Goal: Book appointment/travel/reservation

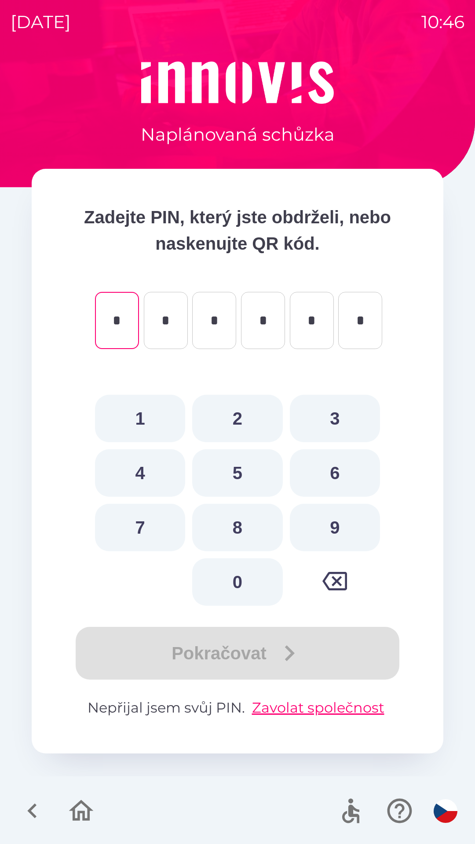
click at [27, 809] on icon "button" at bounding box center [32, 810] width 29 height 29
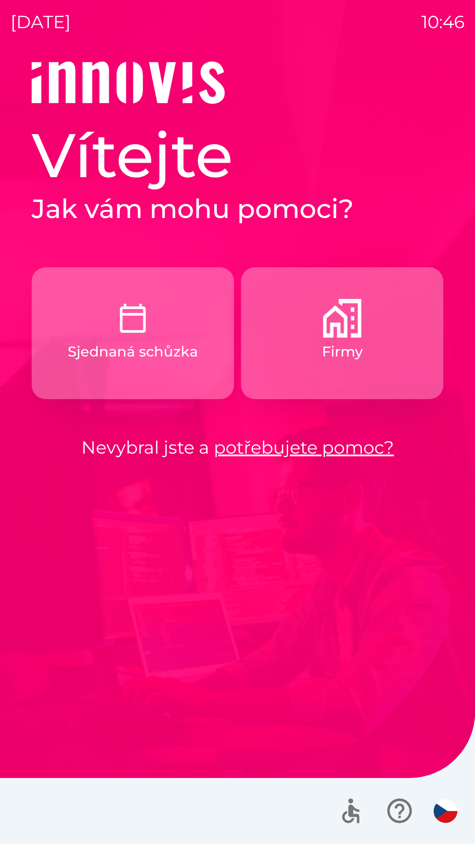
click at [358, 333] on img "button" at bounding box center [342, 318] width 39 height 39
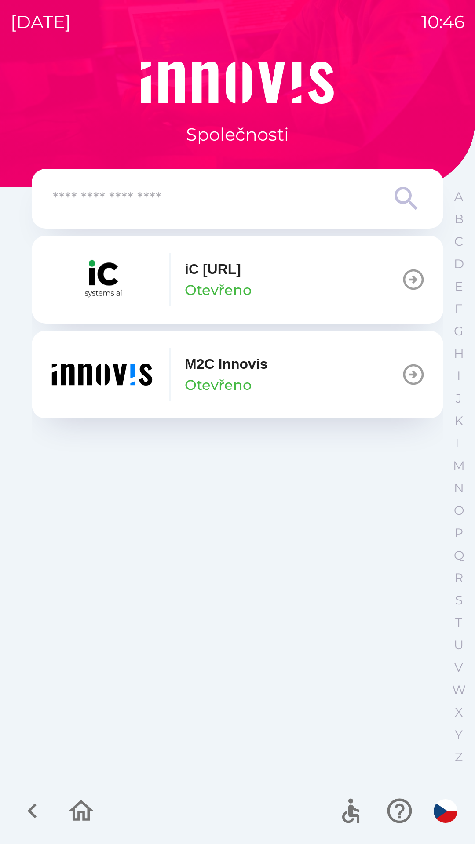
click at [239, 198] on input "text" at bounding box center [220, 199] width 334 height 24
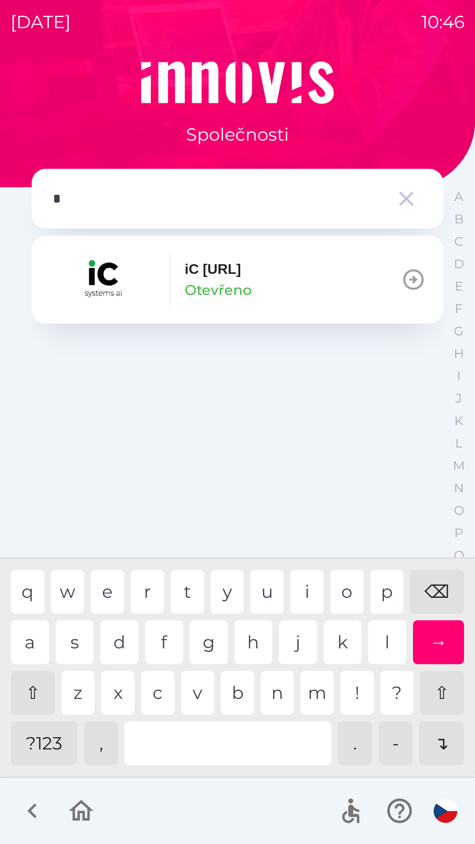
click at [189, 598] on div "t" at bounding box center [187, 592] width 33 height 44
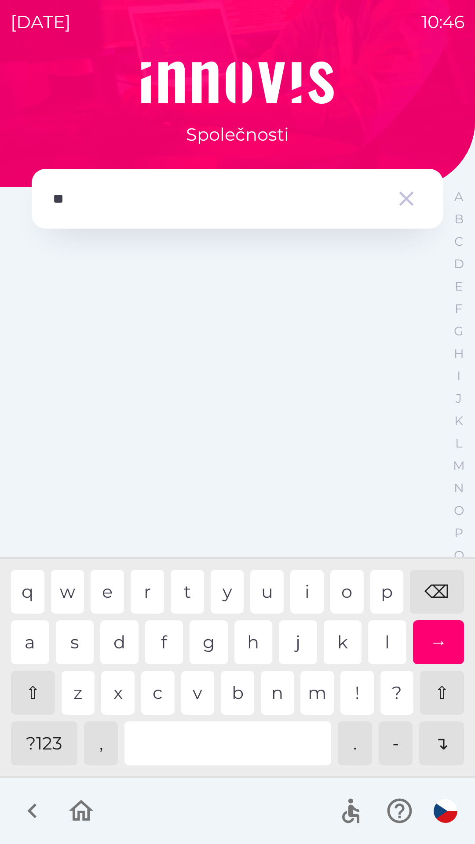
type input "***"
click at [386, 582] on div "p" at bounding box center [386, 592] width 33 height 44
click at [445, 637] on div "→" at bounding box center [438, 642] width 51 height 44
click at [81, 816] on icon "button" at bounding box center [80, 810] width 29 height 29
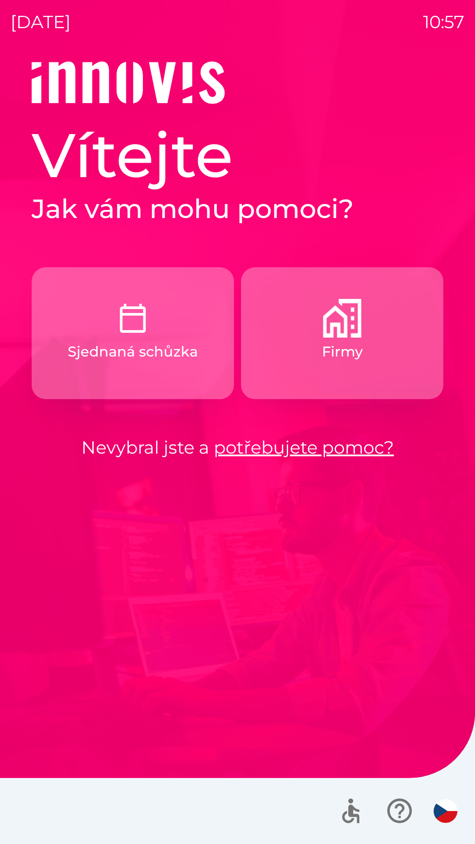
click at [337, 378] on button "Firmy" at bounding box center [342, 333] width 202 height 132
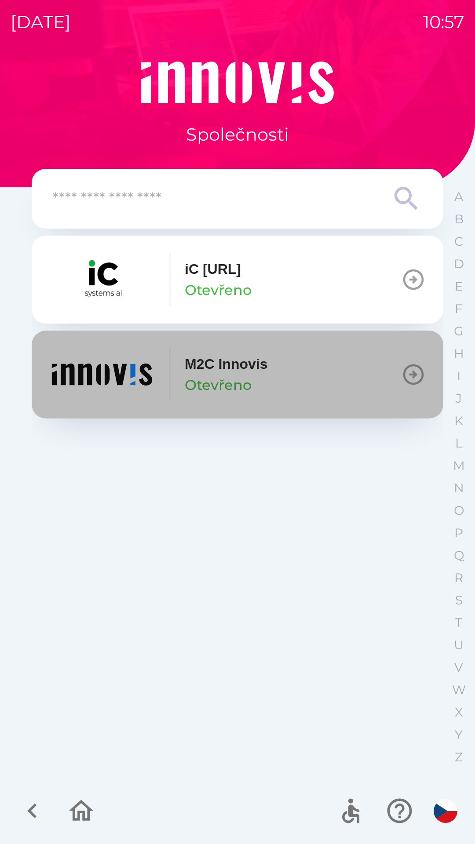
click at [242, 383] on p "Otevřeno" at bounding box center [218, 385] width 67 height 21
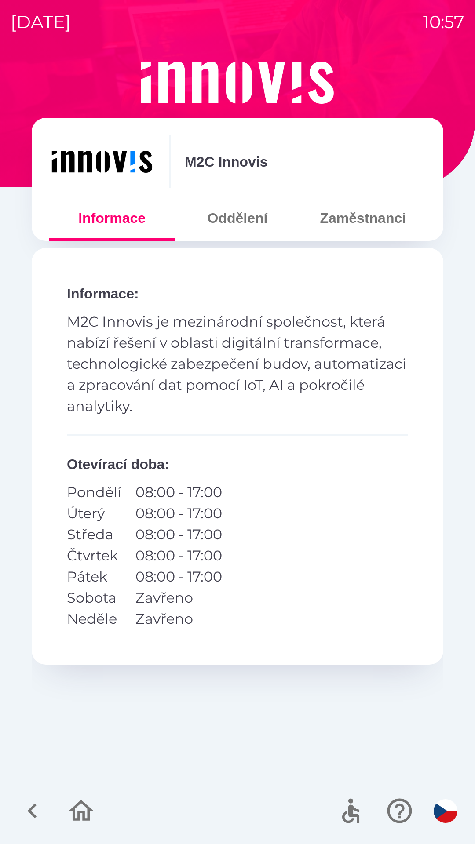
click at [243, 222] on button "Oddělení" at bounding box center [237, 218] width 125 height 32
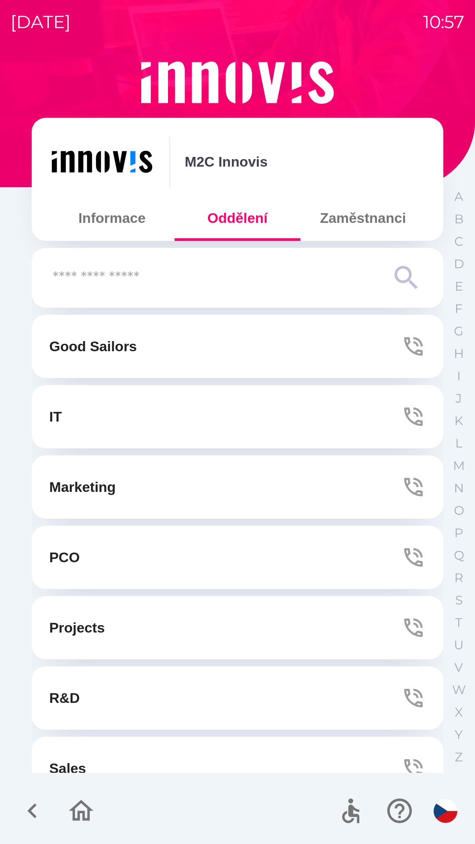
click at [357, 226] on button "Zaměstnanci" at bounding box center [362, 218] width 125 height 32
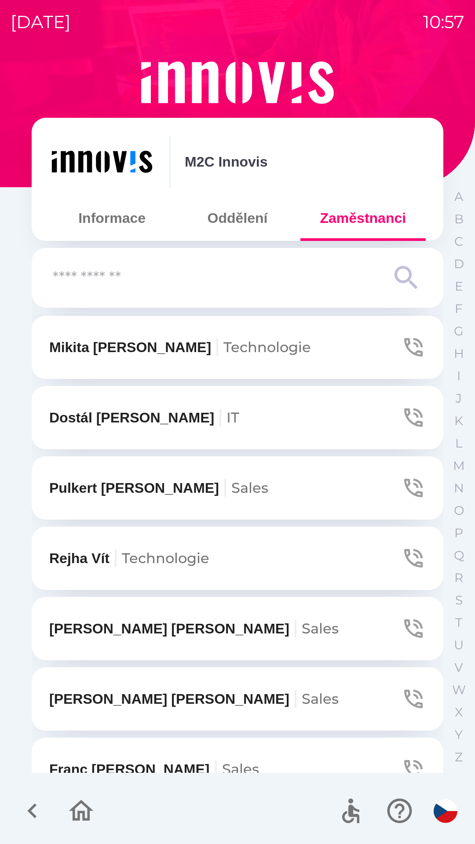
scroll to position [287, 0]
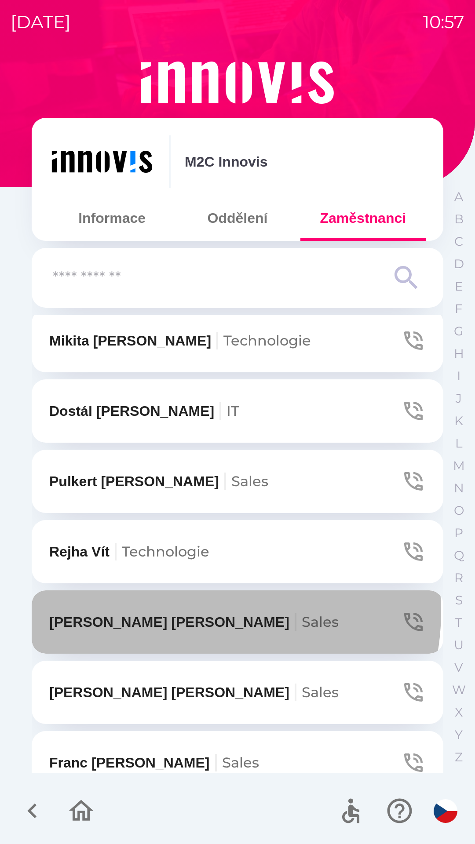
click at [203, 612] on p "[PERSON_NAME]" at bounding box center [193, 622] width 289 height 21
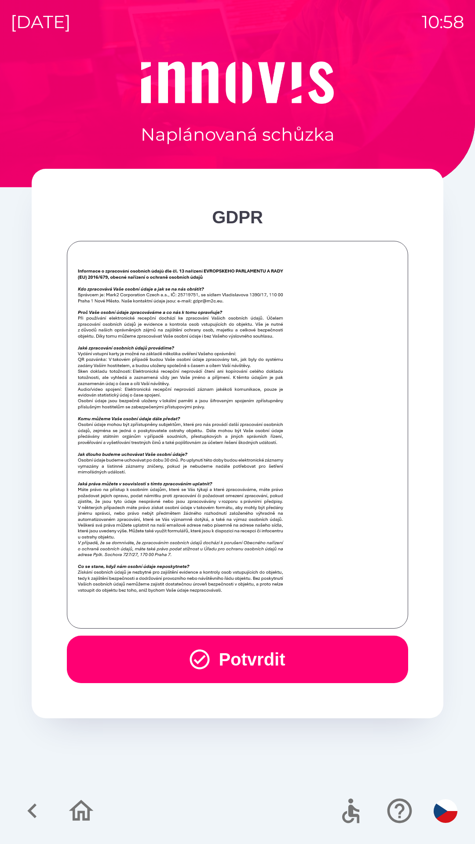
click at [135, 663] on button "Potvrdit" at bounding box center [237, 659] width 341 height 47
